Goal: Information Seeking & Learning: Learn about a topic

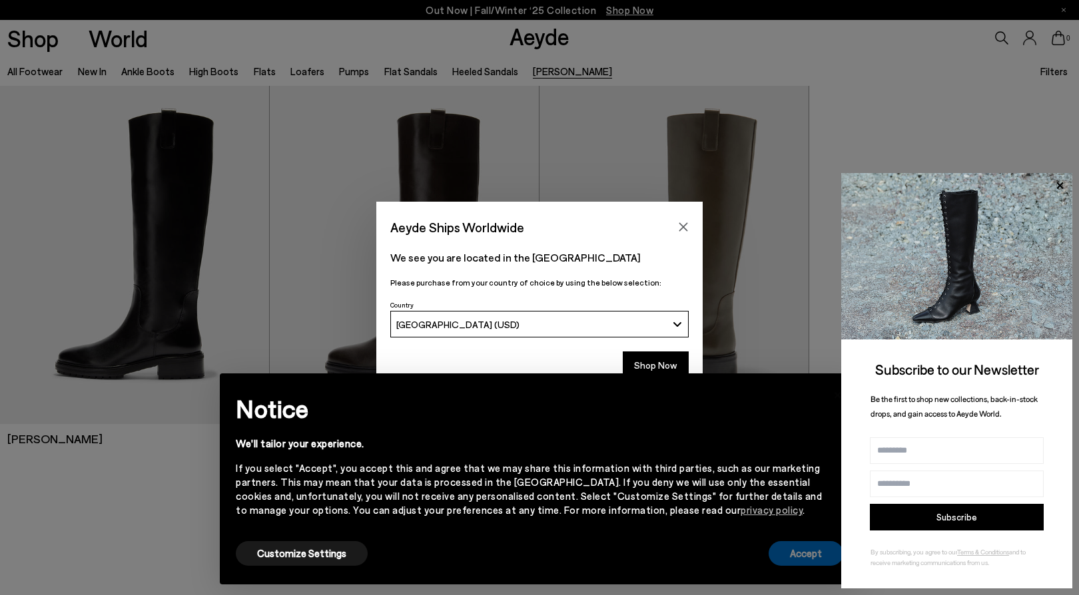
click at [784, 559] on button "Accept" at bounding box center [805, 553] width 75 height 25
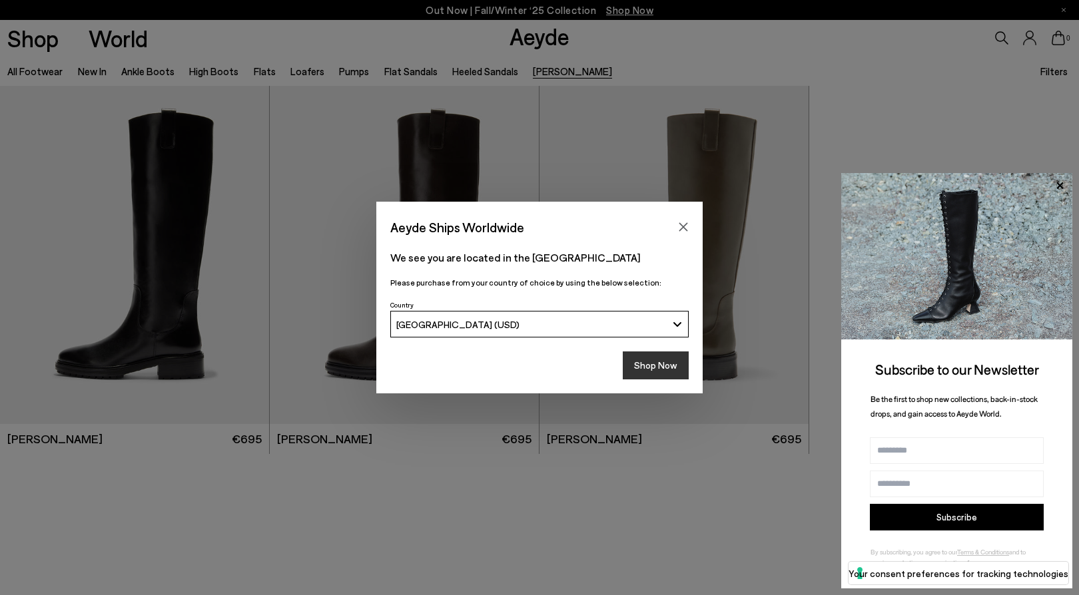
click at [653, 372] on button "Shop Now" at bounding box center [656, 366] width 66 height 28
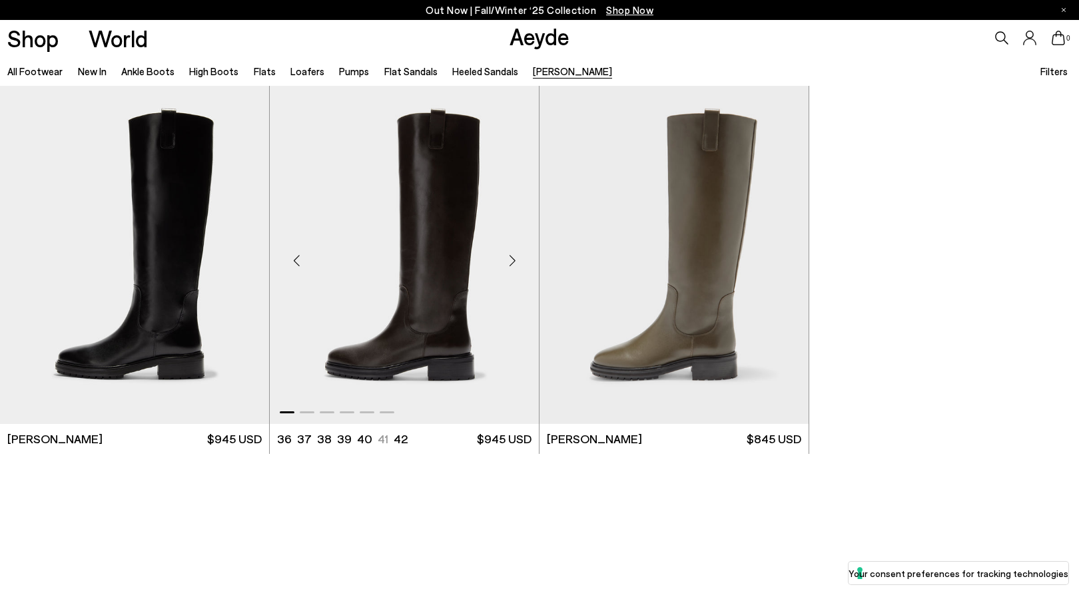
click at [513, 258] on div "Next slide" at bounding box center [512, 260] width 40 height 40
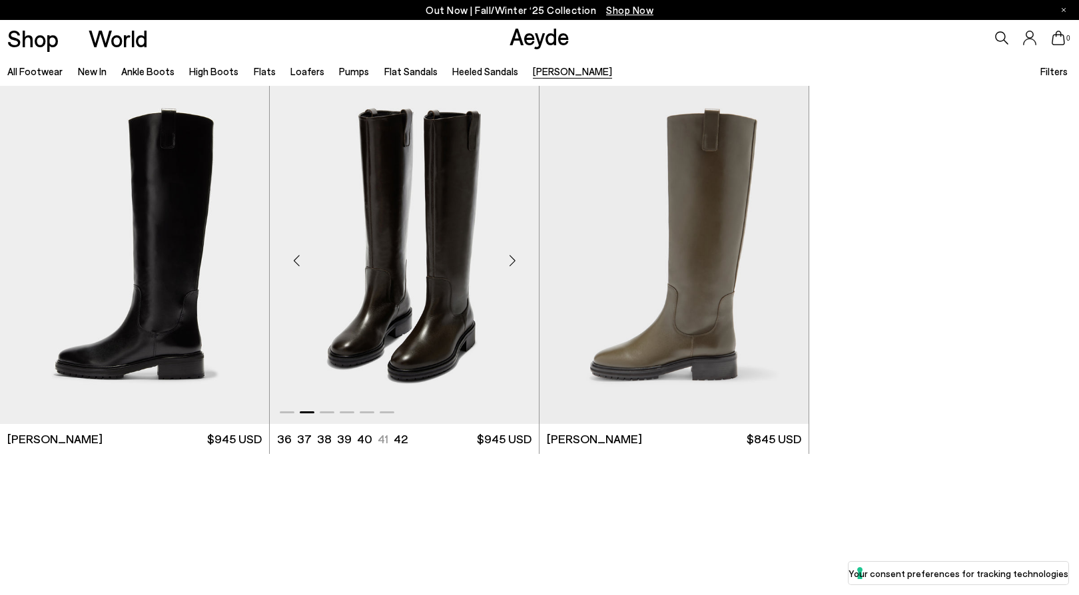
click at [513, 258] on div "Next slide" at bounding box center [512, 260] width 40 height 40
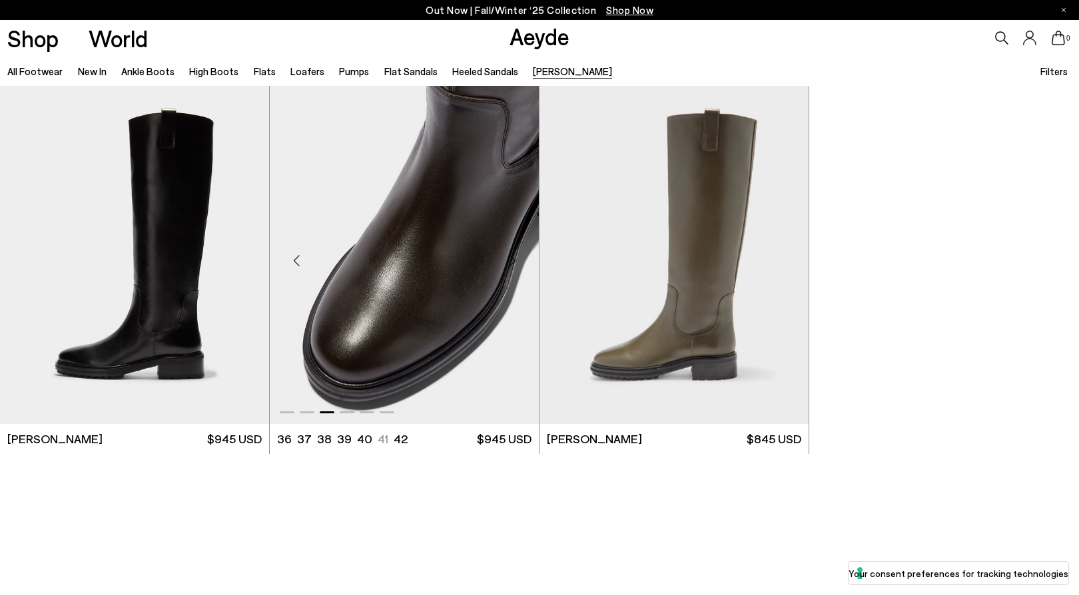
click at [513, 258] on div "Next slide" at bounding box center [512, 260] width 40 height 40
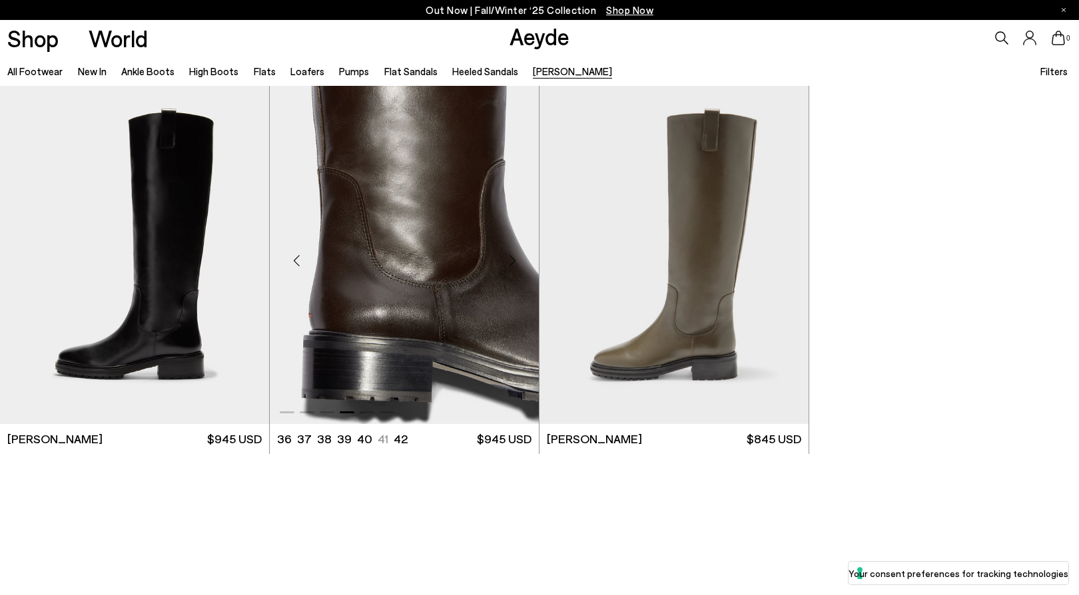
click at [513, 258] on div "Next slide" at bounding box center [512, 260] width 40 height 40
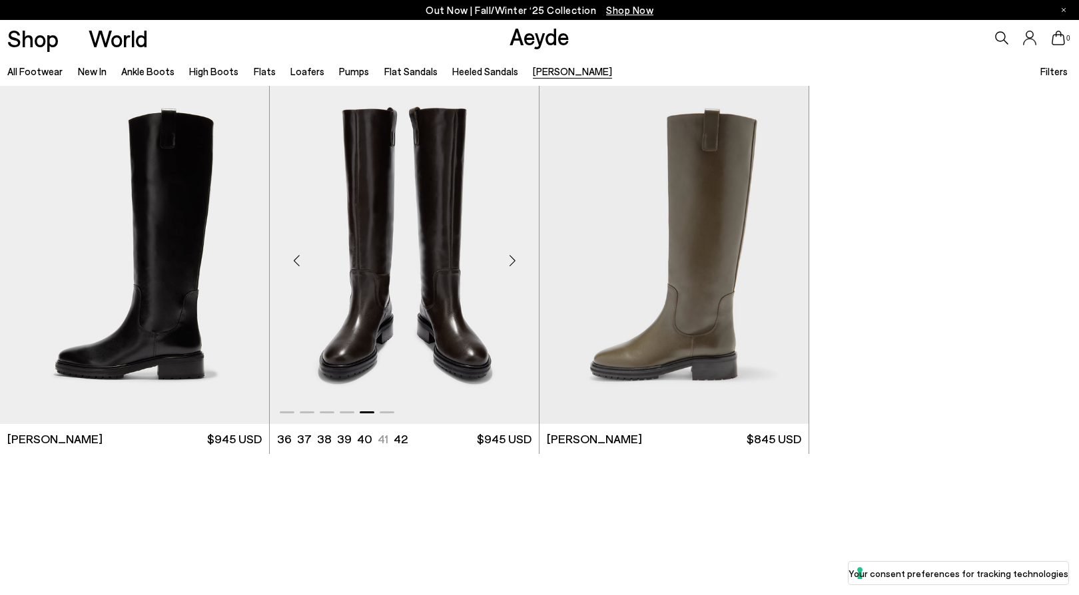
click at [513, 258] on div "Next slide" at bounding box center [512, 260] width 40 height 40
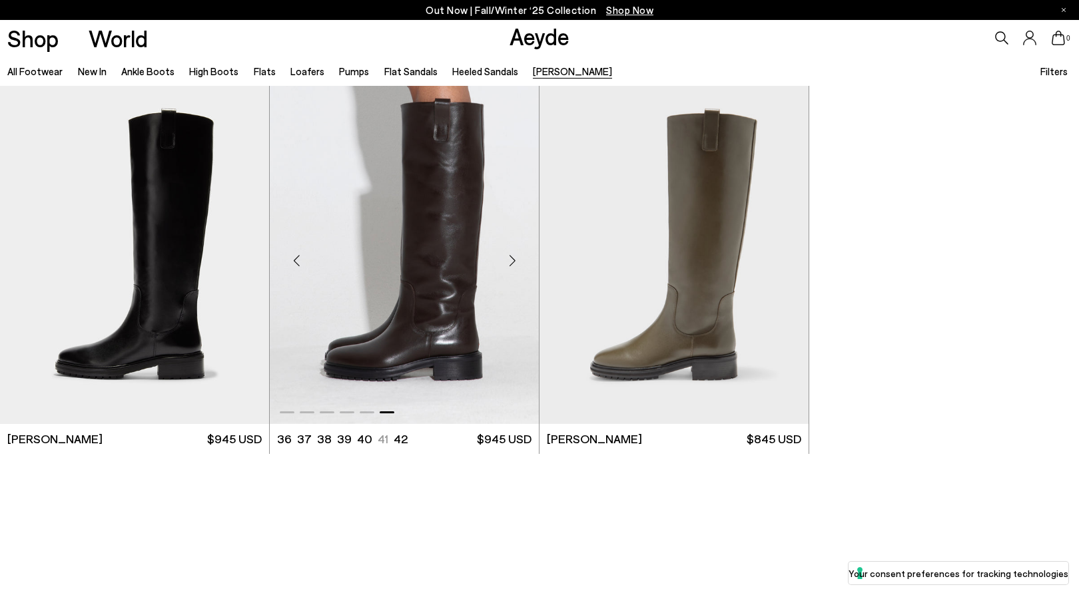
click at [513, 258] on div "Next slide" at bounding box center [512, 260] width 40 height 40
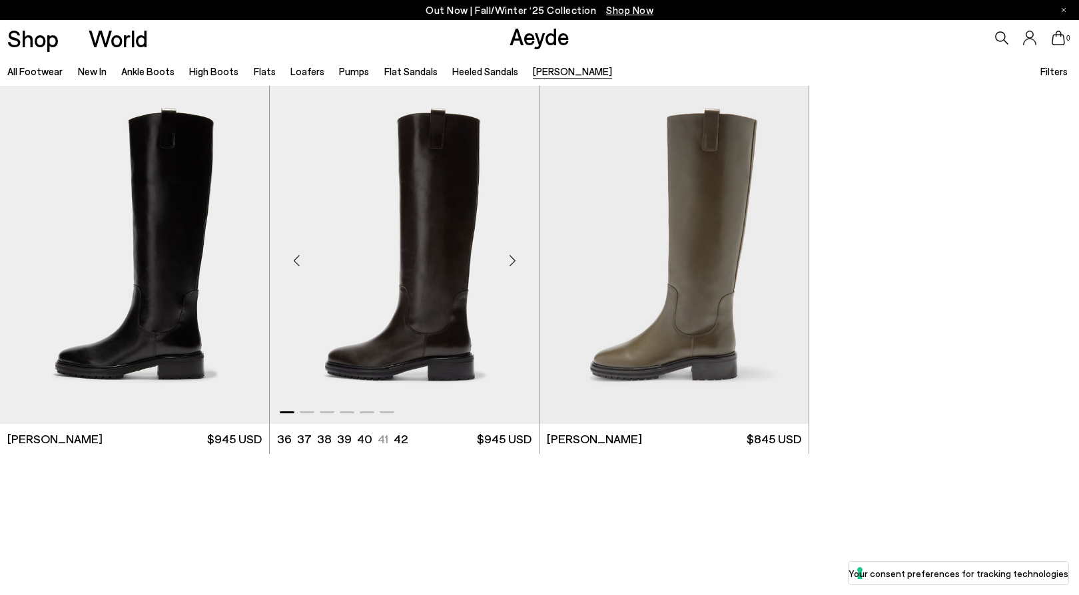
click at [513, 258] on div "Next slide" at bounding box center [512, 260] width 40 height 40
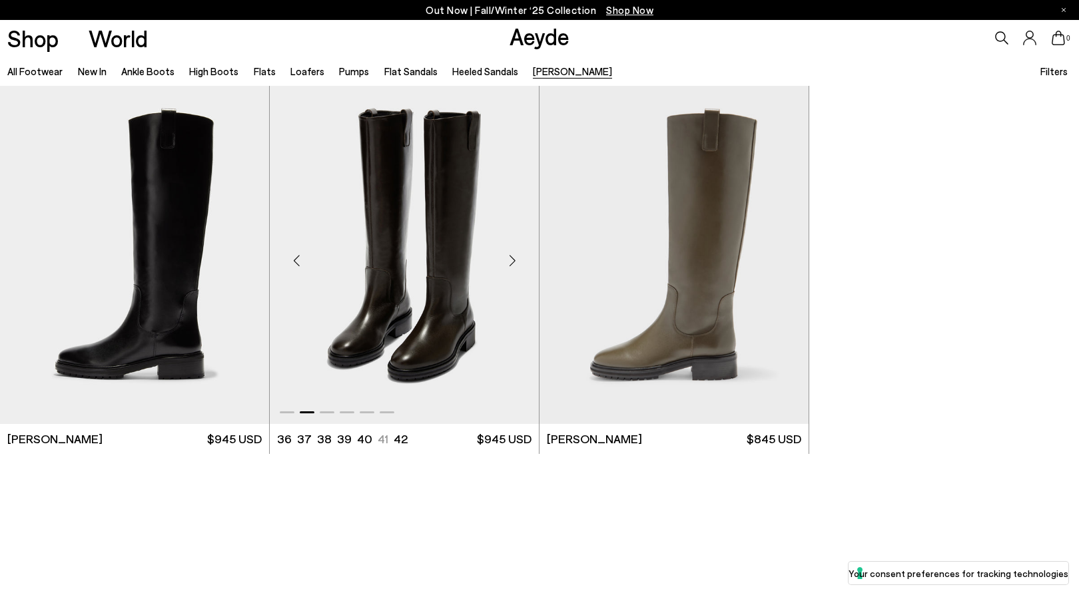
click at [513, 258] on div "Next slide" at bounding box center [512, 260] width 40 height 40
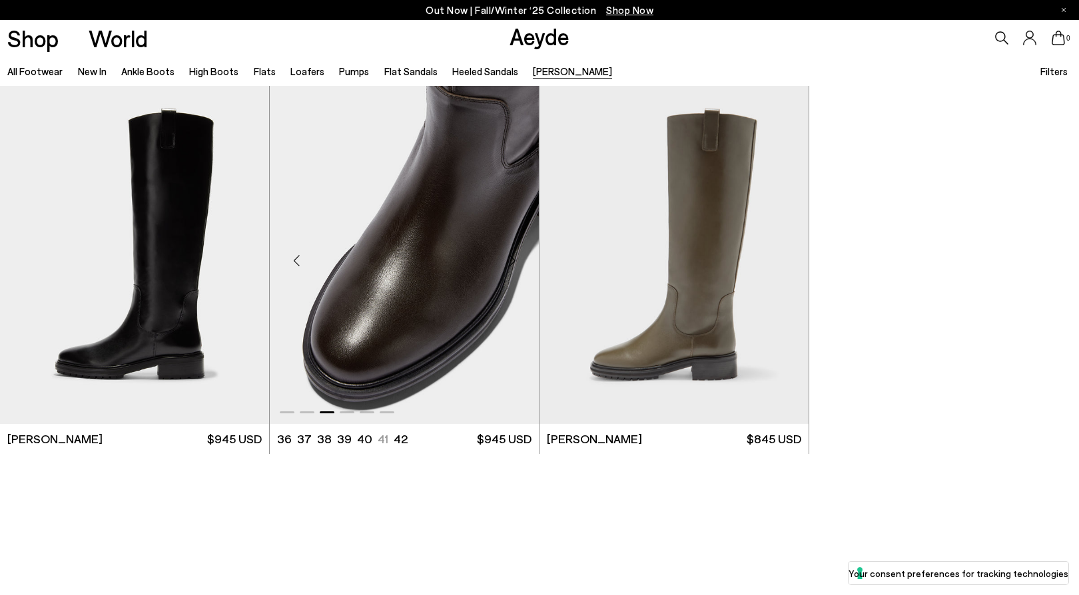
click at [513, 258] on div "Next slide" at bounding box center [512, 260] width 40 height 40
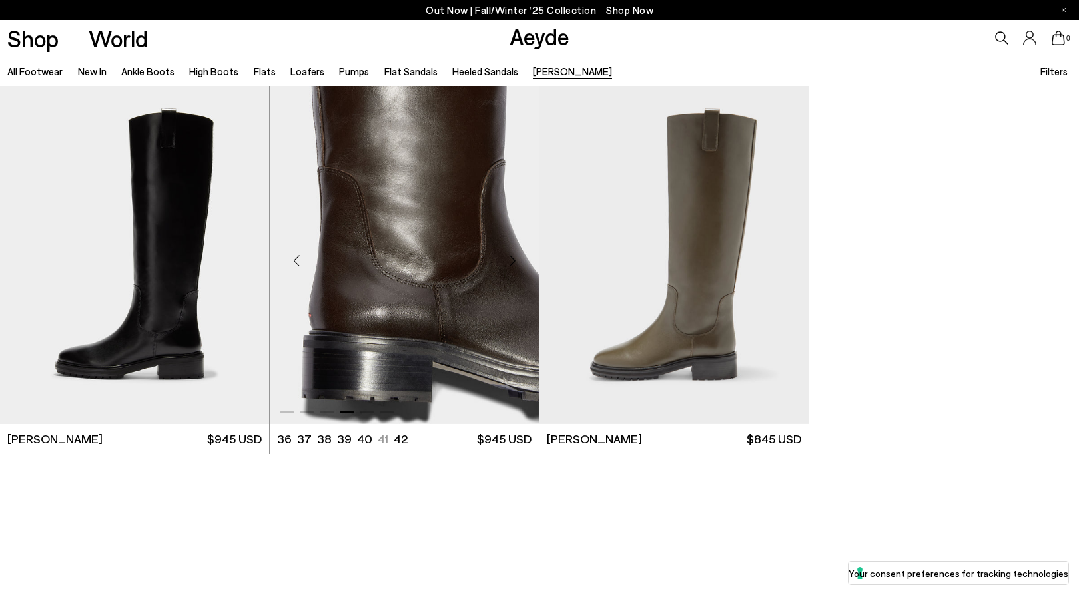
click at [513, 258] on div "Next slide" at bounding box center [512, 260] width 40 height 40
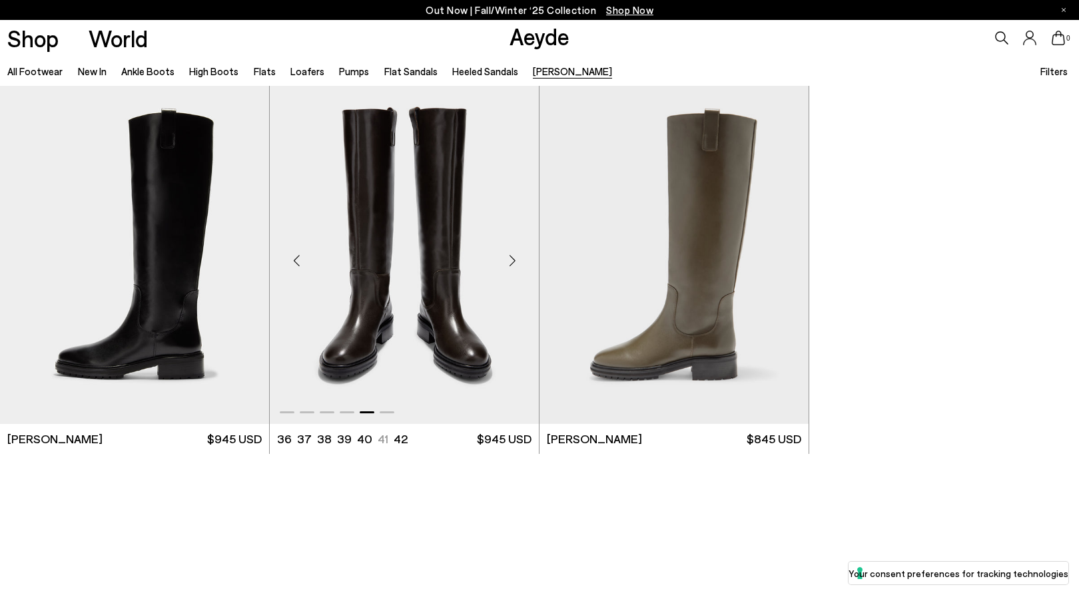
click at [513, 258] on div "Next slide" at bounding box center [512, 260] width 40 height 40
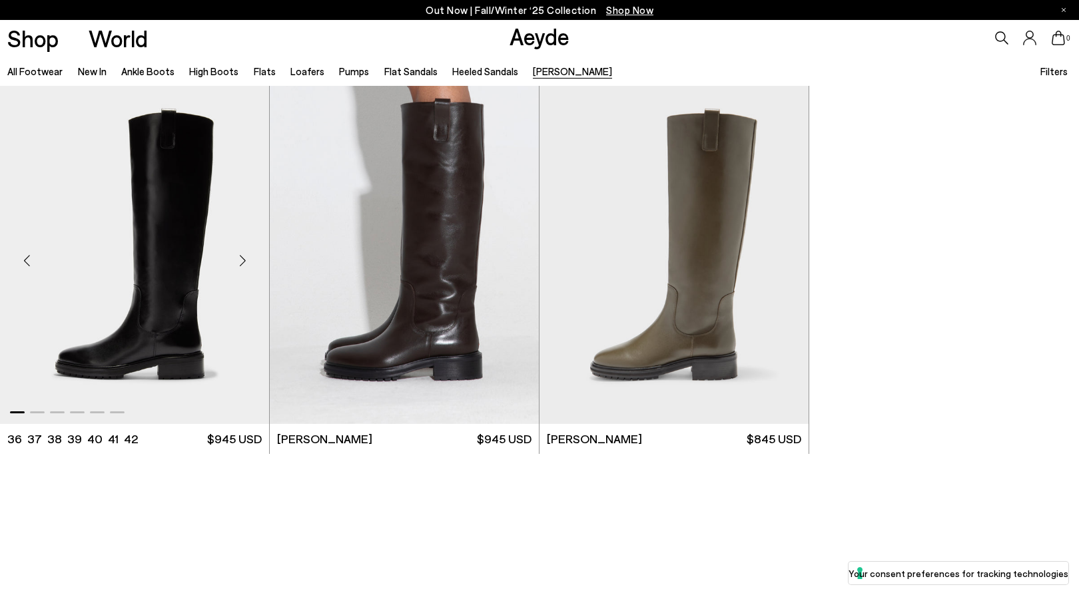
click at [251, 257] on div "Next slide" at bounding box center [242, 260] width 40 height 40
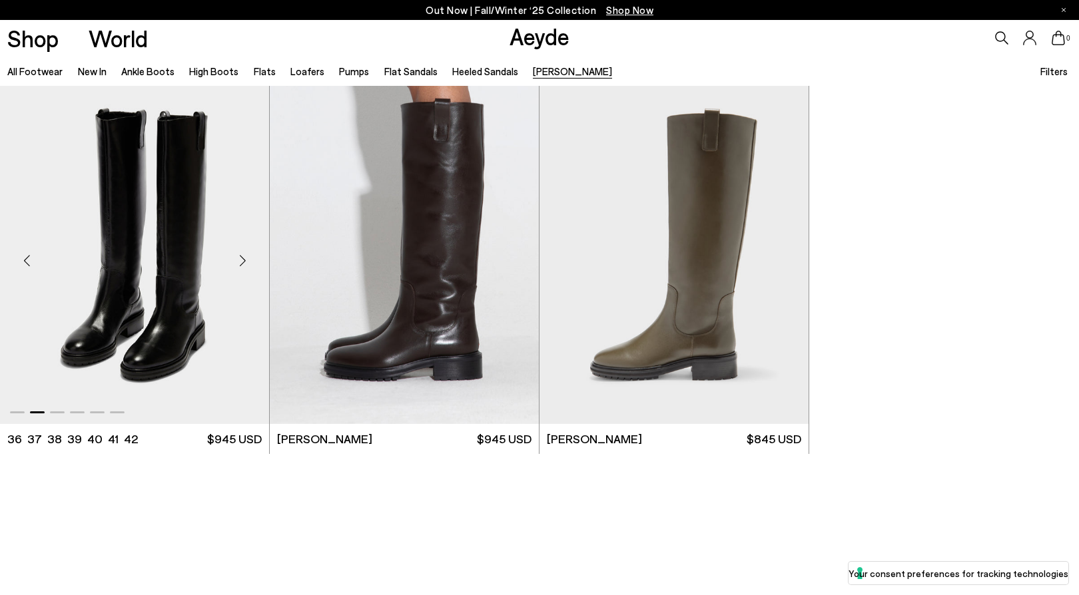
click at [249, 258] on div "Next slide" at bounding box center [242, 260] width 40 height 40
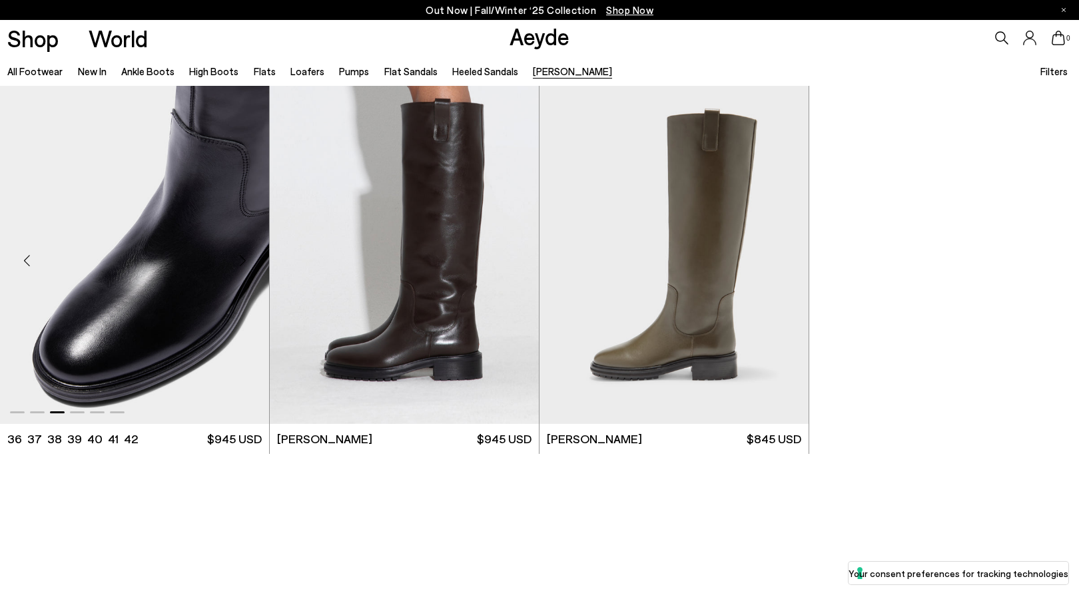
click at [249, 258] on div "Next slide" at bounding box center [242, 260] width 40 height 40
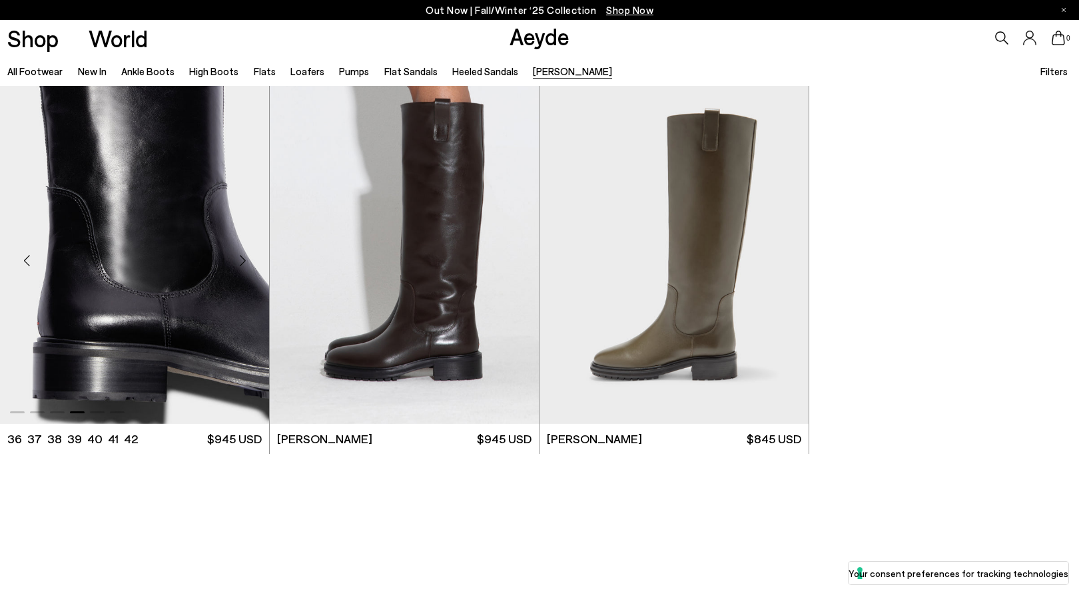
click at [249, 258] on div "Next slide" at bounding box center [242, 260] width 40 height 40
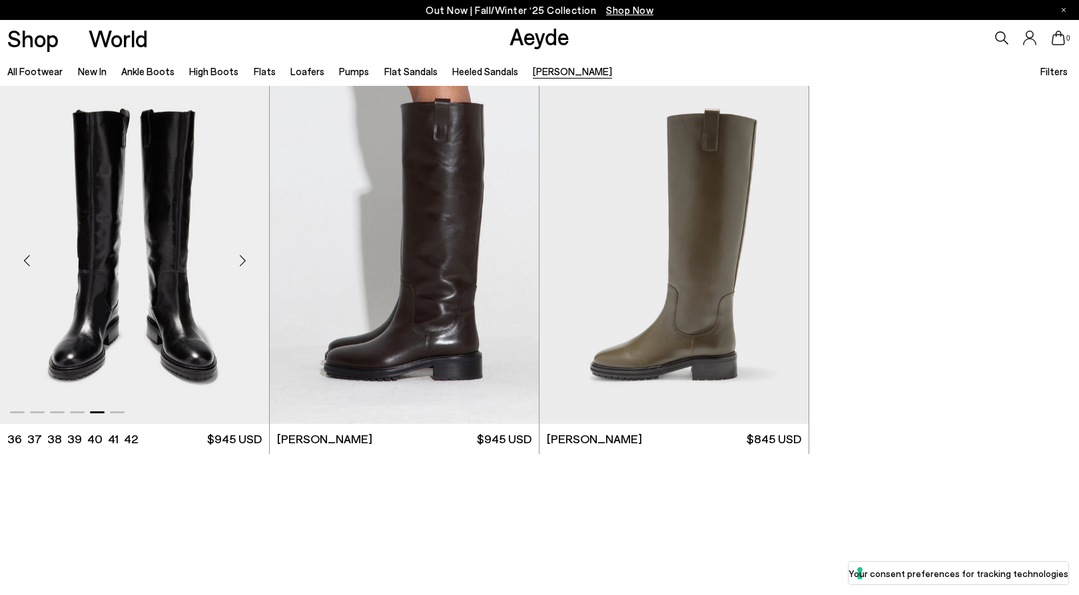
click at [249, 258] on div "Next slide" at bounding box center [242, 260] width 40 height 40
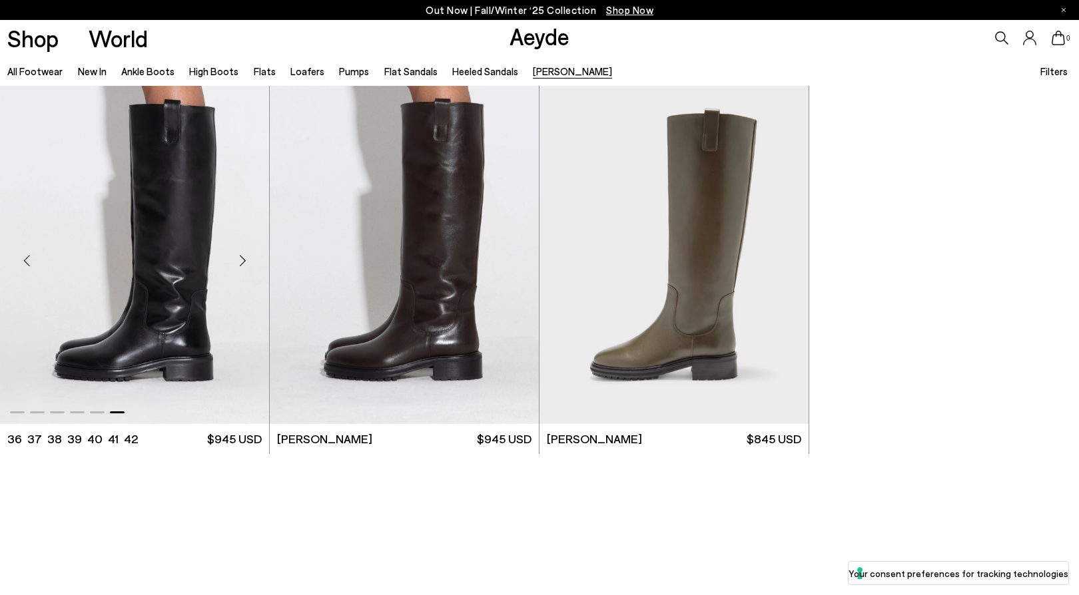
click at [244, 258] on div "Next slide" at bounding box center [242, 260] width 40 height 40
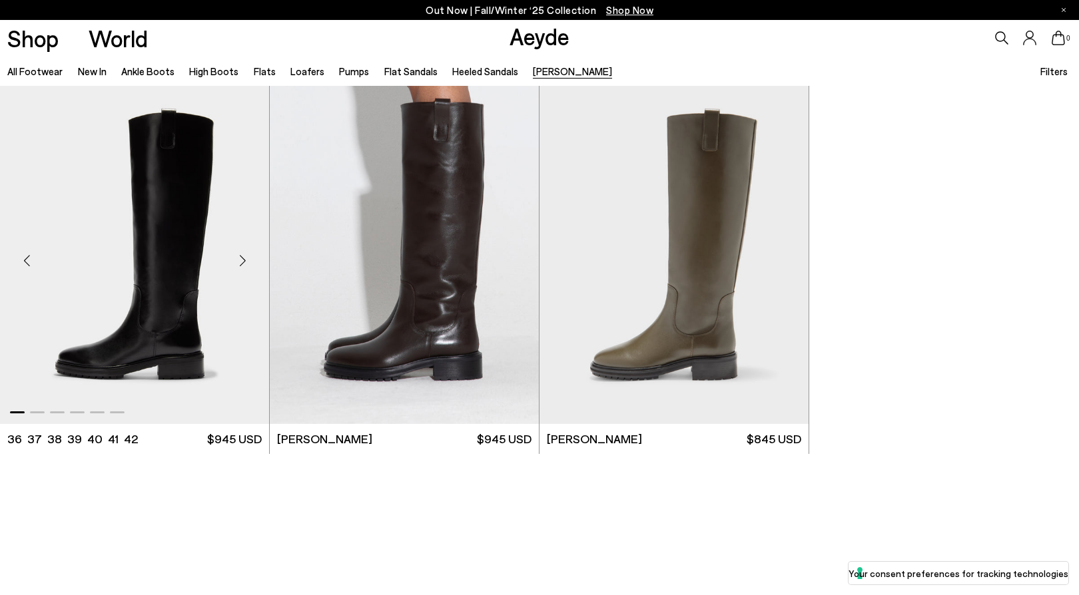
click at [244, 258] on div "Next slide" at bounding box center [242, 260] width 40 height 40
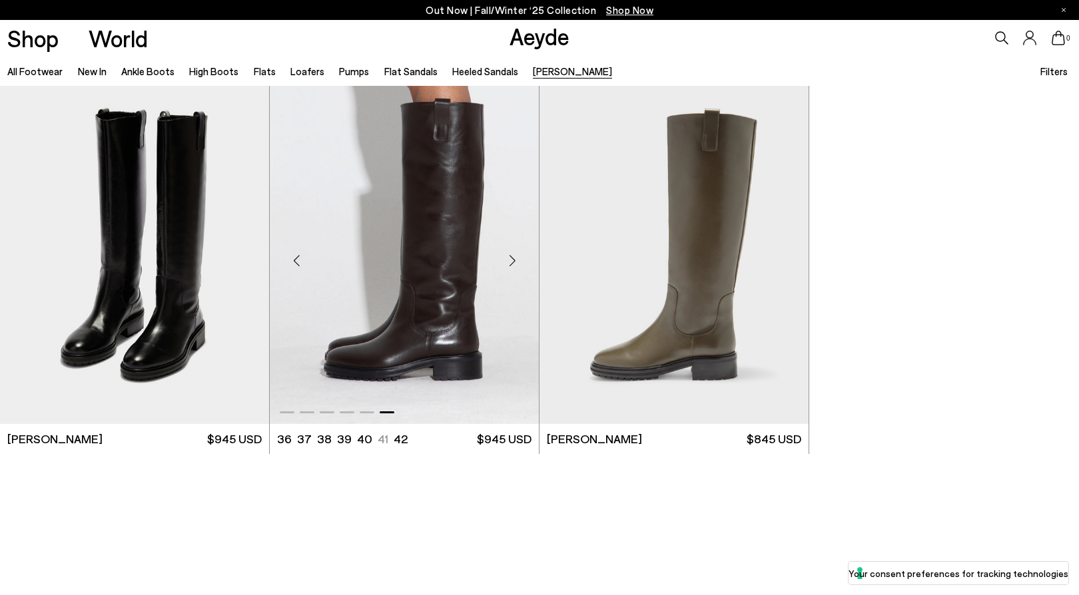
click at [522, 259] on div "Next slide" at bounding box center [512, 260] width 40 height 40
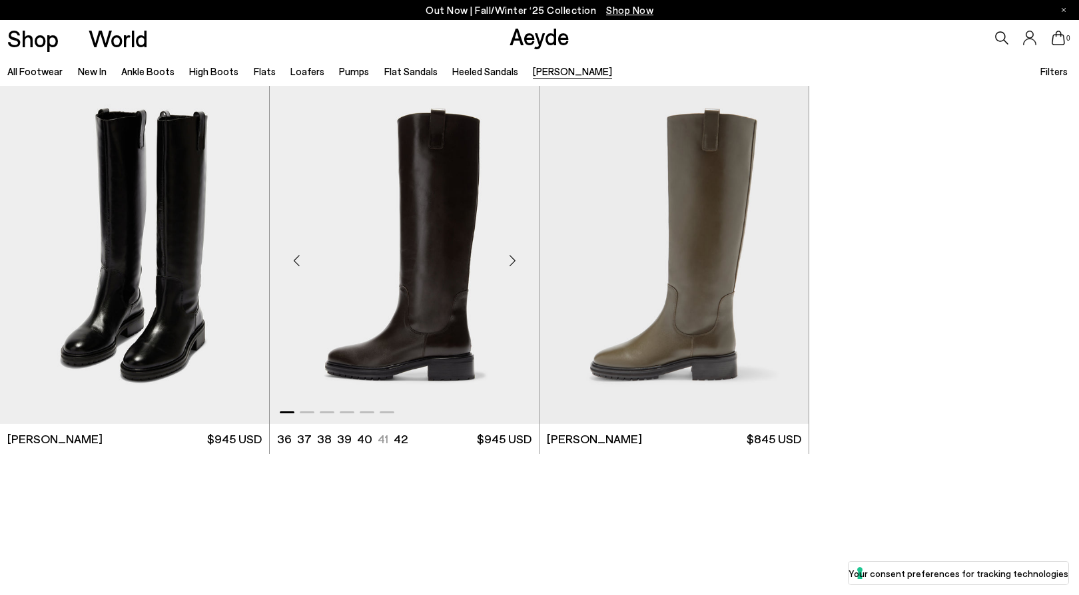
click at [522, 258] on div "Next slide" at bounding box center [512, 260] width 40 height 40
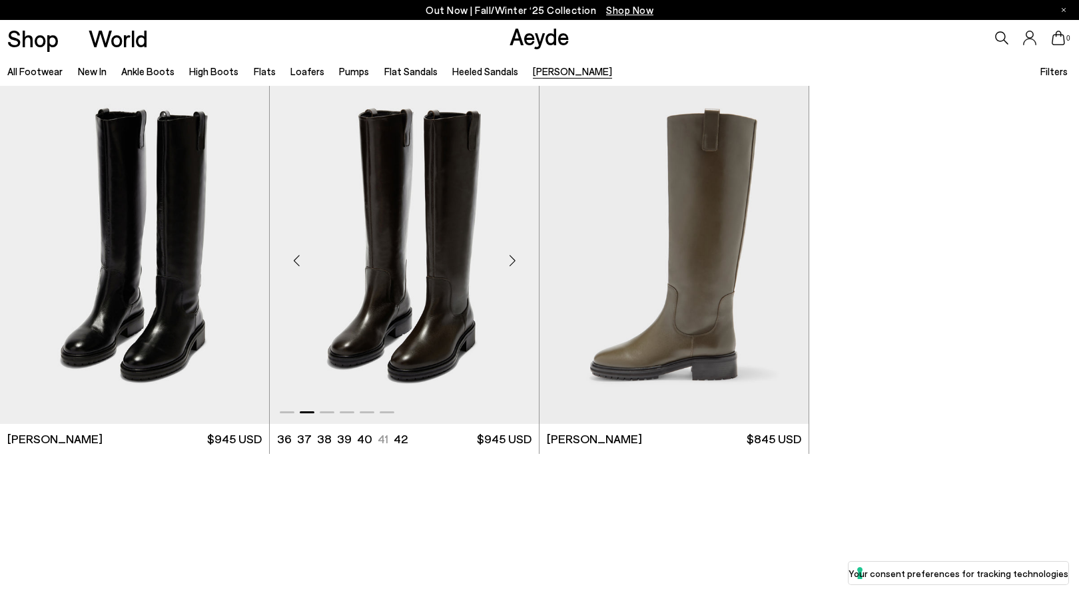
click at [442, 278] on img "2 / 6" at bounding box center [404, 255] width 269 height 338
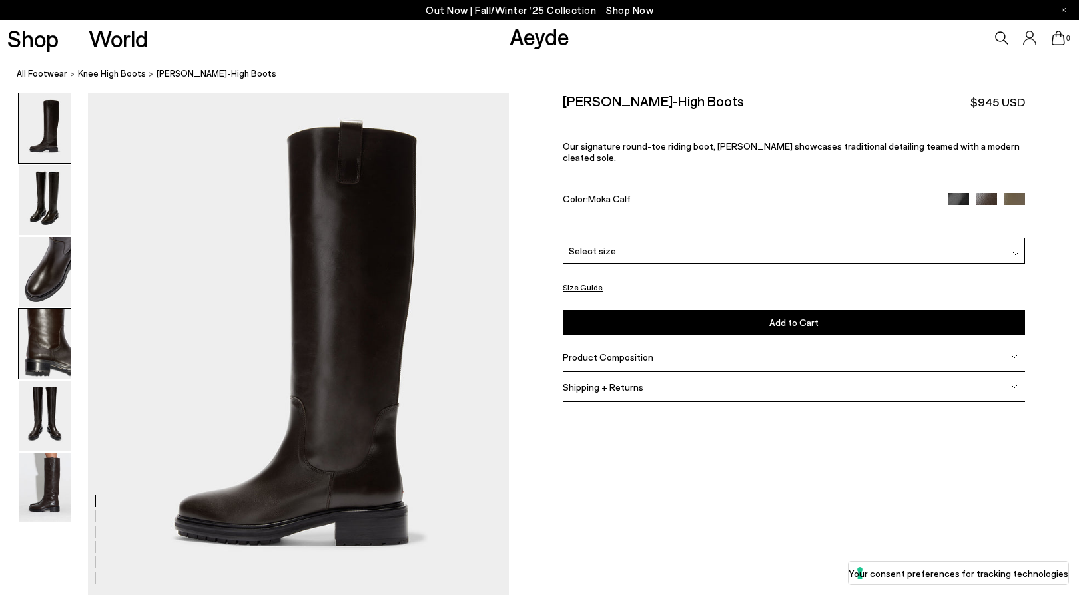
click at [43, 359] on img at bounding box center [45, 344] width 52 height 70
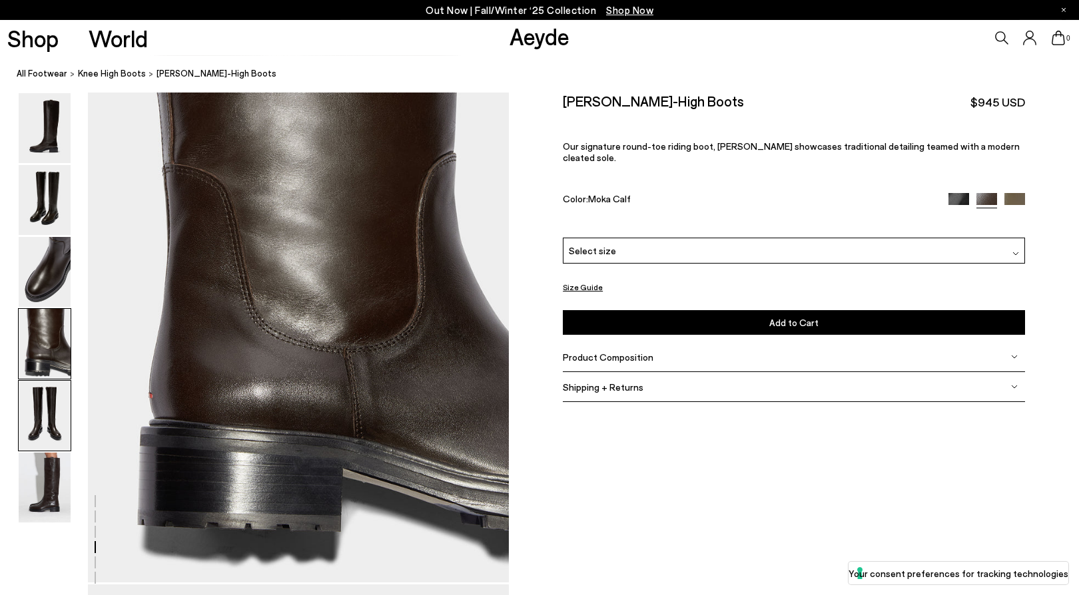
scroll to position [1704, 0]
click at [52, 412] on img at bounding box center [45, 416] width 52 height 70
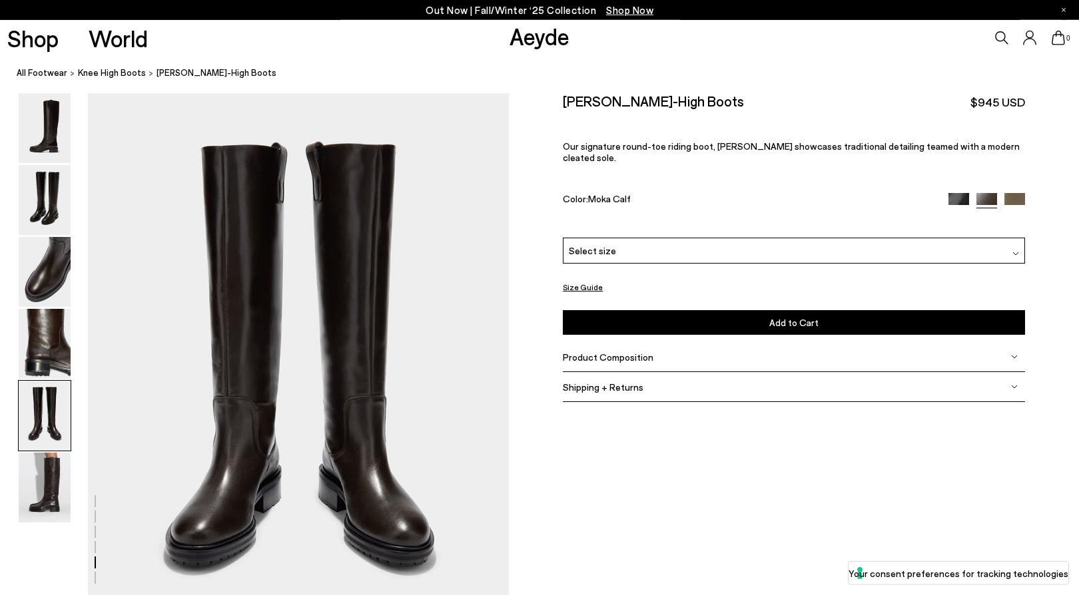
scroll to position [2195, 0]
click at [63, 489] on img at bounding box center [45, 488] width 52 height 70
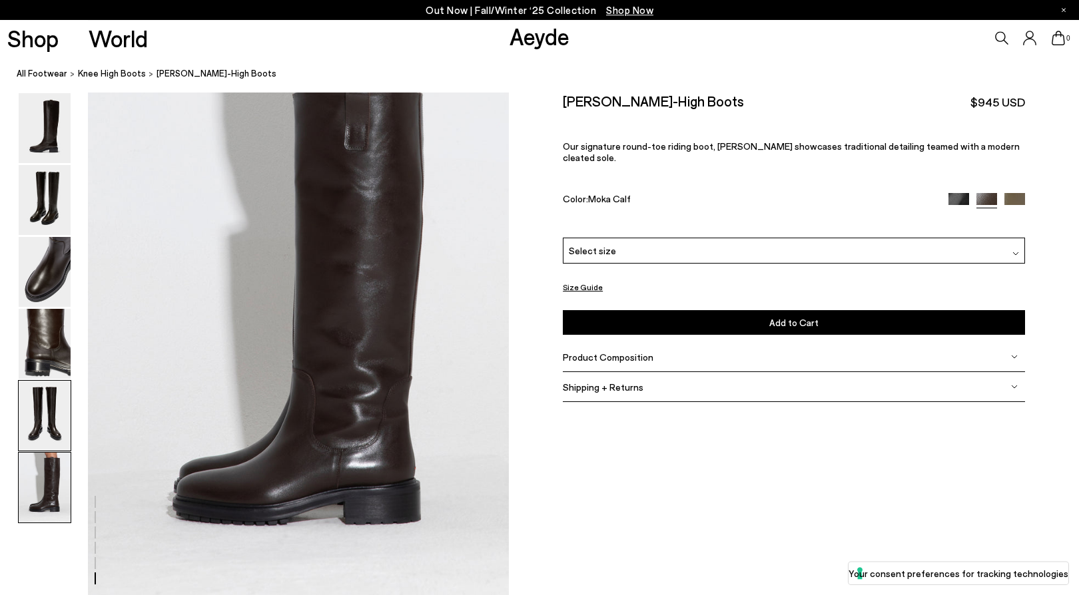
scroll to position [2778, 0]
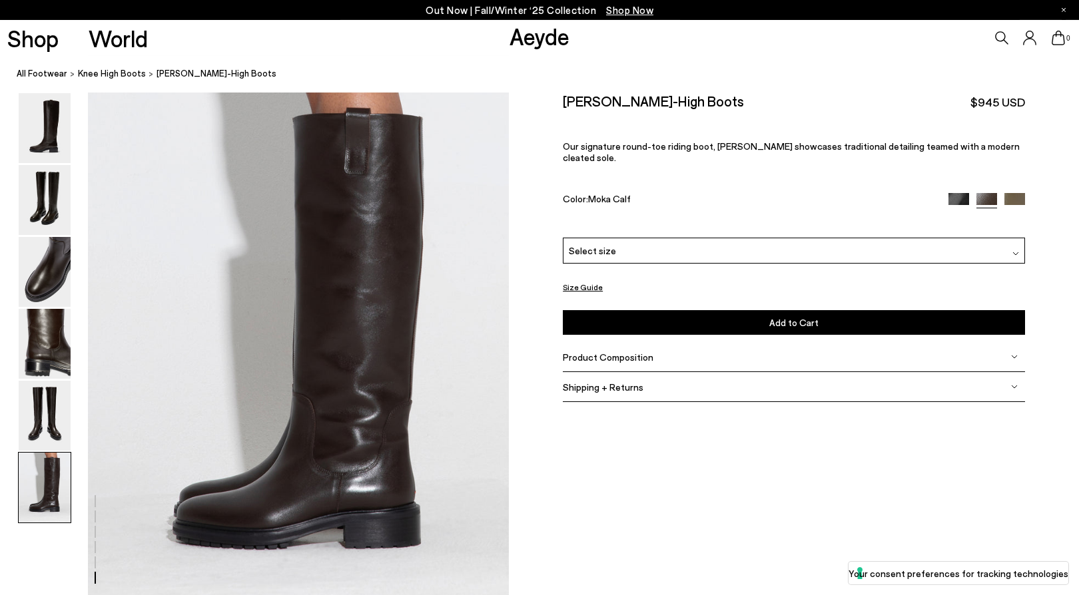
click at [625, 372] on div "Shipping + Returns" at bounding box center [794, 387] width 462 height 30
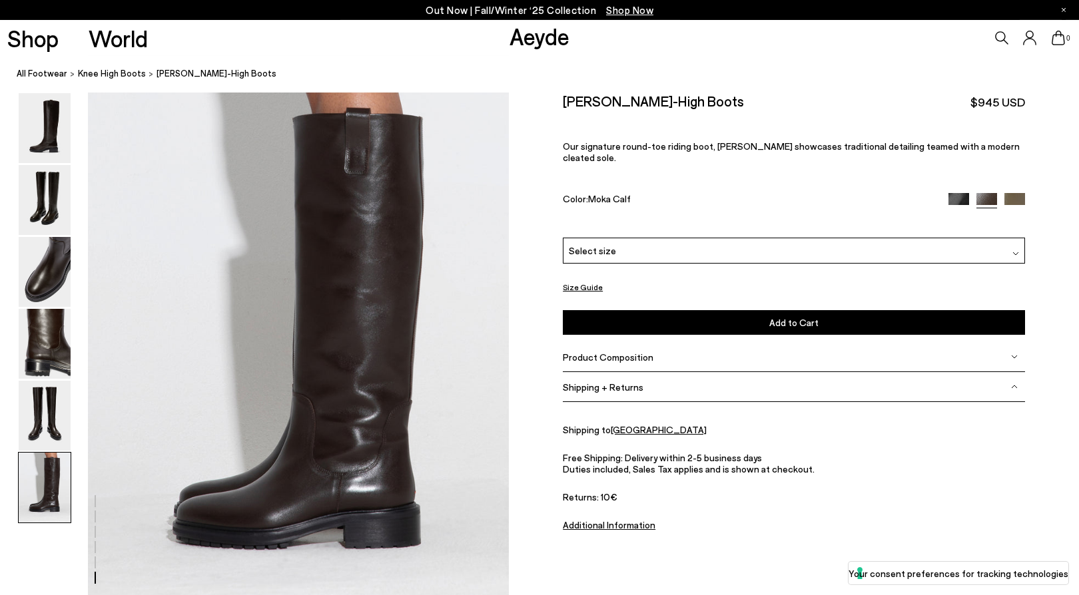
click at [625, 353] on div "Product Composition" at bounding box center [794, 357] width 462 height 30
